Goal: Navigation & Orientation: Go to known website

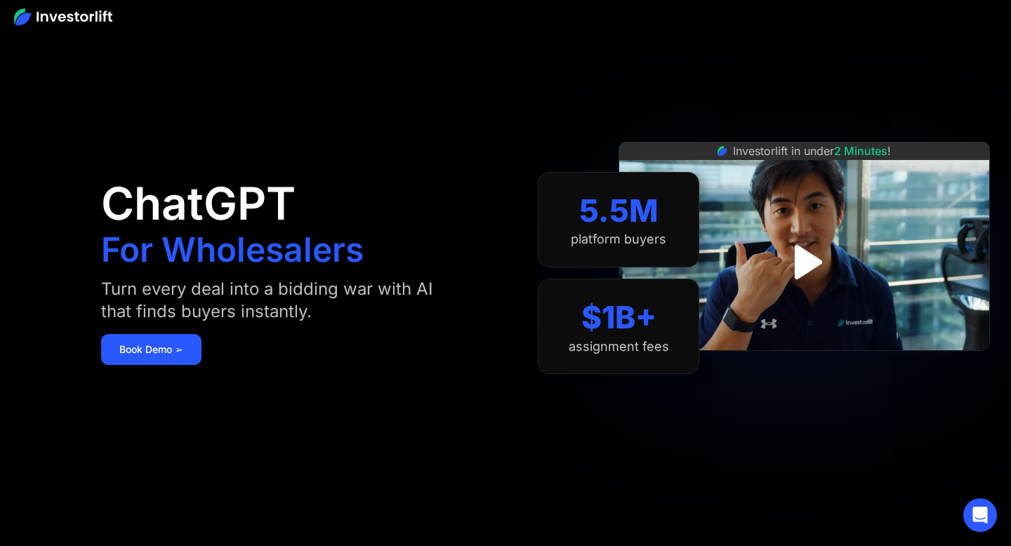
click at [100, 19] on img at bounding box center [63, 16] width 98 height 17
click at [99, 13] on img at bounding box center [63, 16] width 98 height 17
click at [981, 509] on icon "Open Intercom Messenger" at bounding box center [980, 515] width 16 height 18
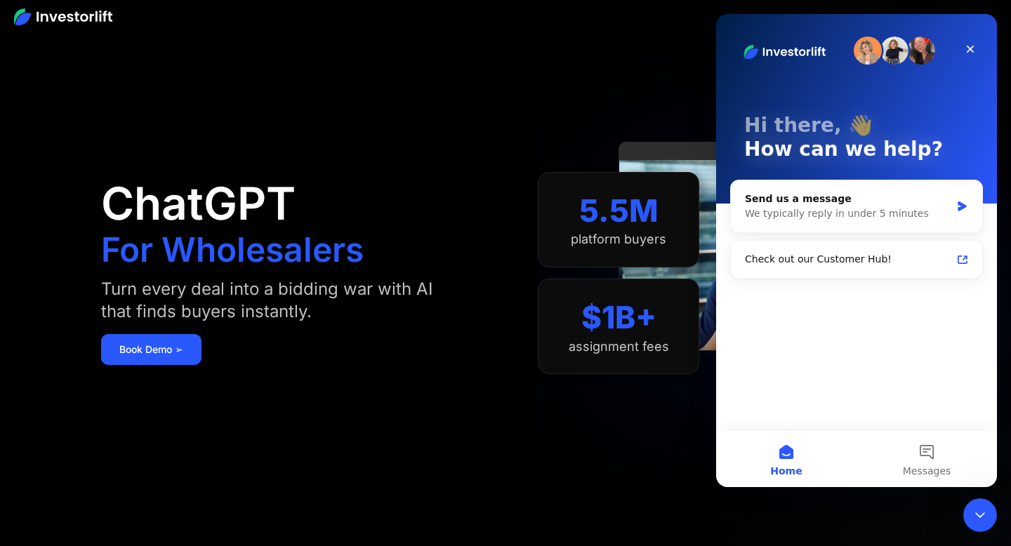
click at [470, 468] on div "ChatGPT For Wholesalers Turn every deal into a bidding war with AI that finds b…" at bounding box center [295, 273] width 388 height 462
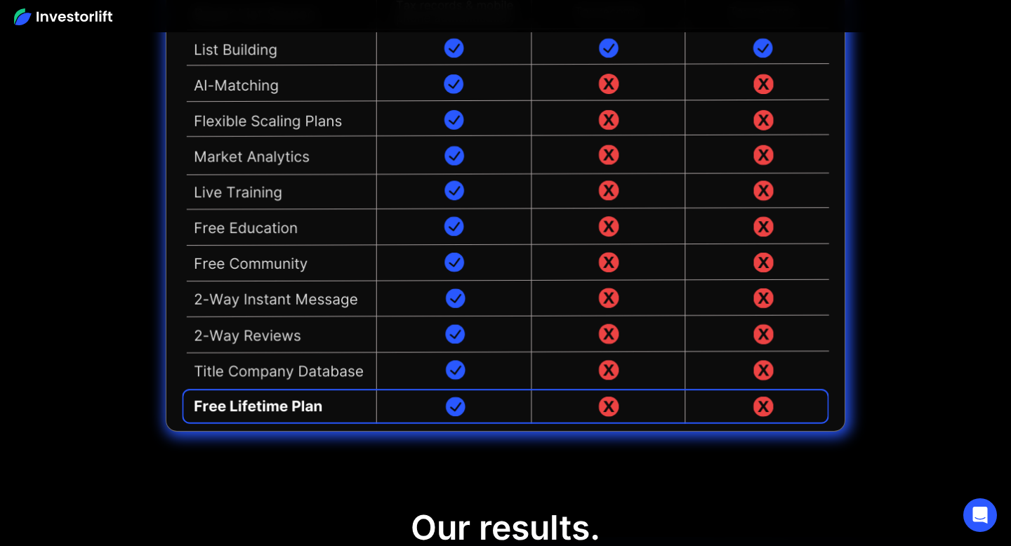
scroll to position [3315, 0]
